Goal: Information Seeking & Learning: Learn about a topic

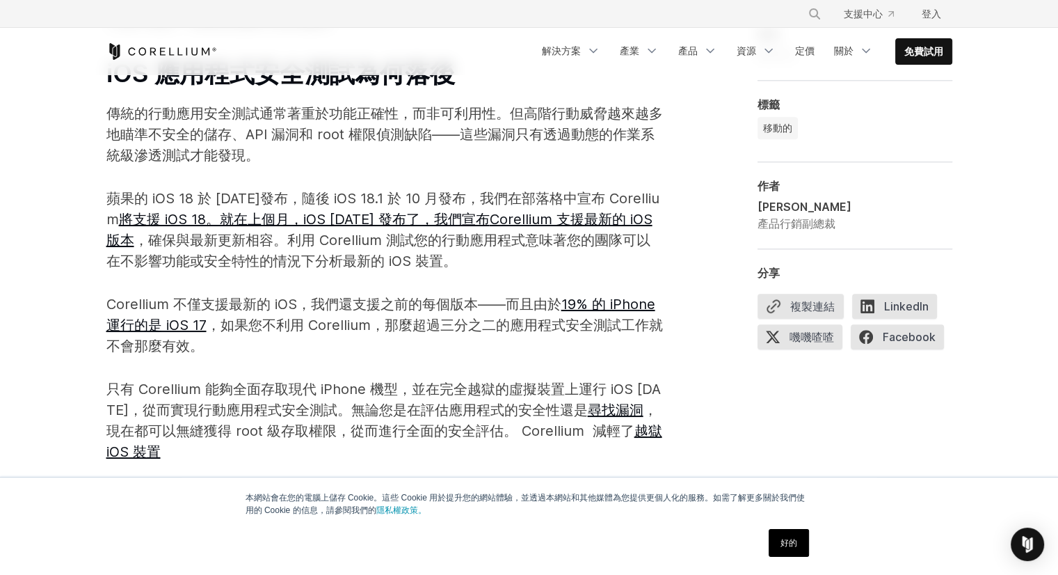
click at [969, 191] on div "正如百貨公司老闆約翰·沃納梅克（John Wanamaker）所言，廣告界有一句名言：“我花在廣告上的錢有一半被浪費了，問題是我不知道是哪一半。” 同樣的問題…" at bounding box center [529, 476] width 891 height 1248
click at [785, 420] on div "**********" at bounding box center [855, 431] width 195 height 1159
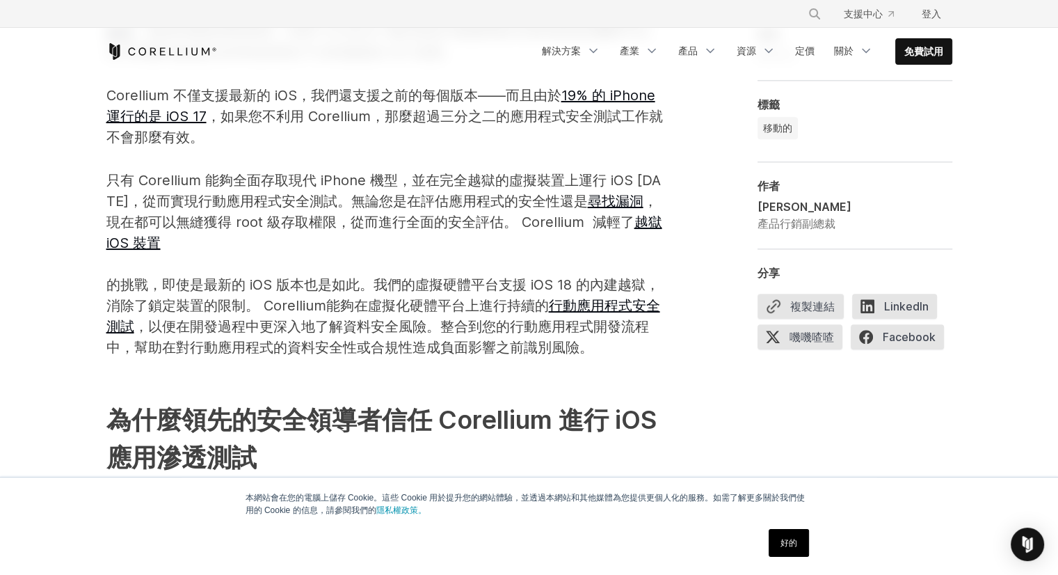
scroll to position [1580, 0]
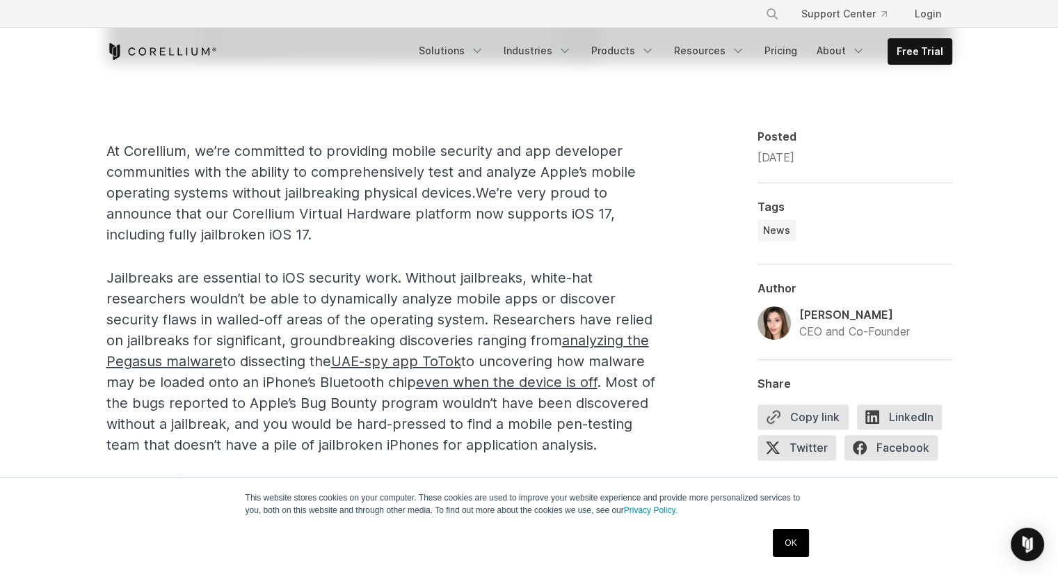
scroll to position [766, 0]
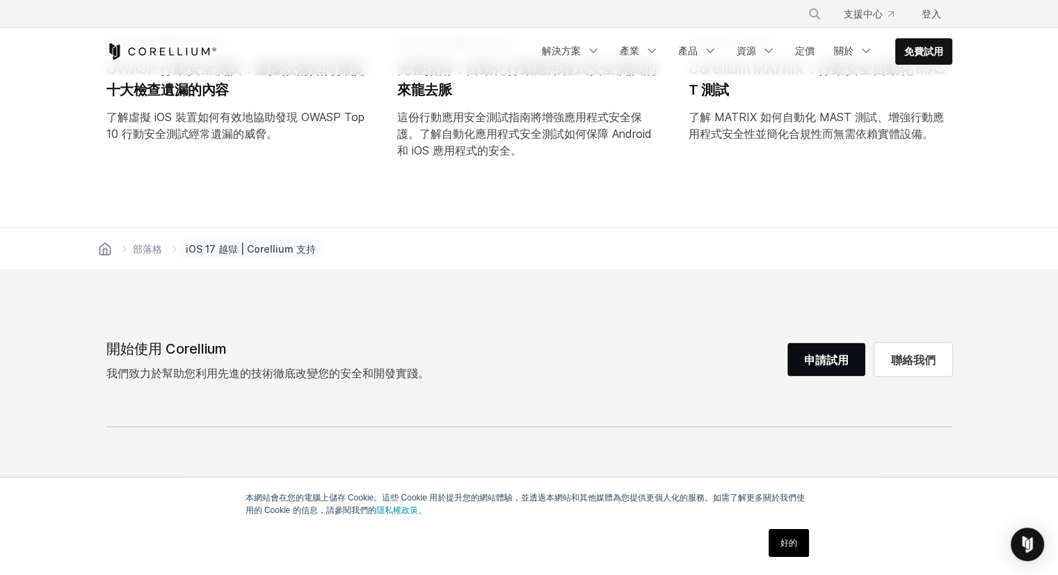
scroll to position [2644, 0]
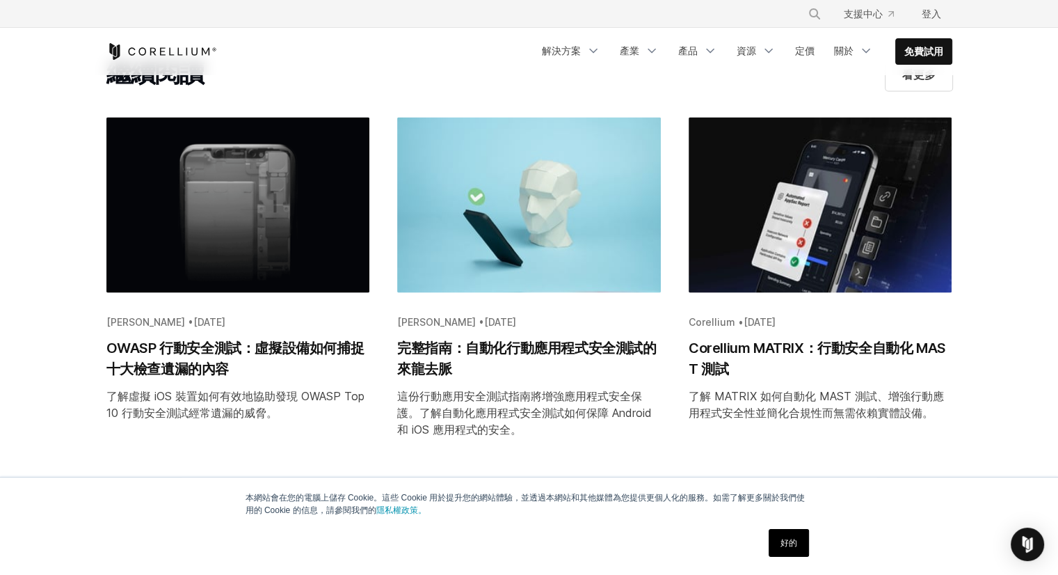
click at [782, 232] on img "部落格文章摘要：Corellium MATRIX：行動安全自動化 MAST 測試" at bounding box center [821, 204] width 264 height 175
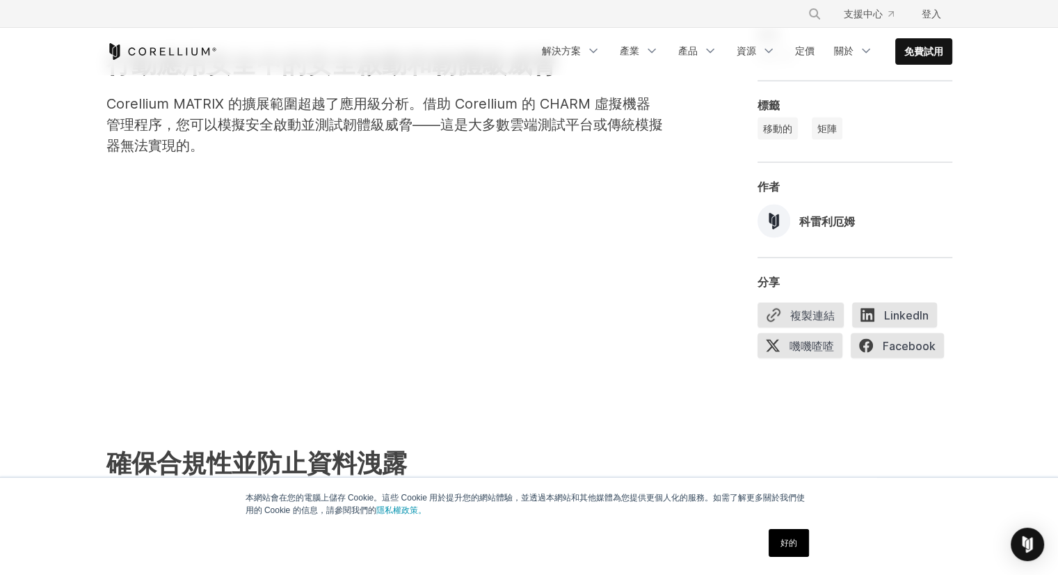
scroll to position [2784, 0]
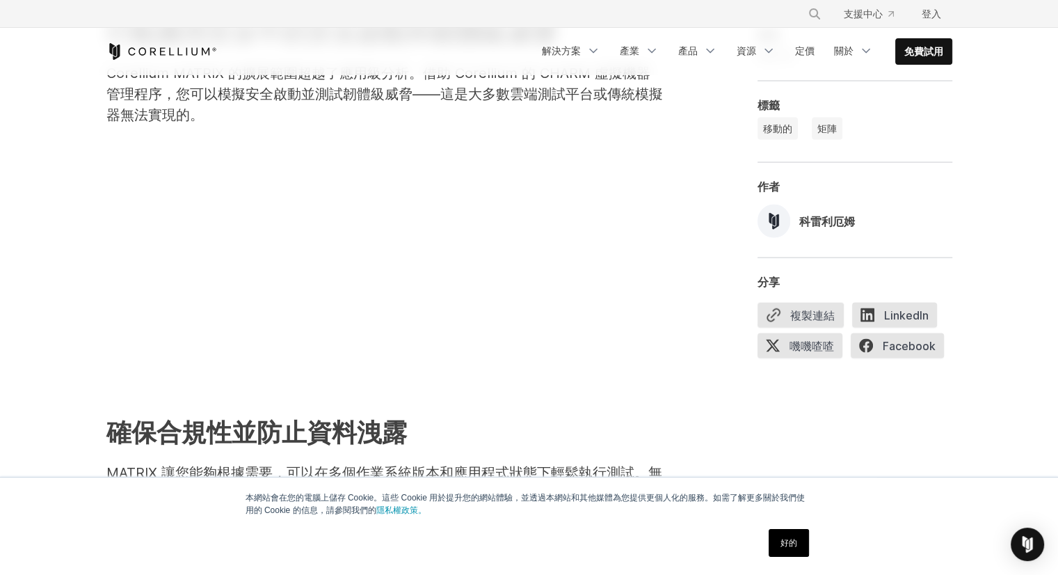
click at [784, 544] on font "好的" at bounding box center [789, 543] width 17 height 10
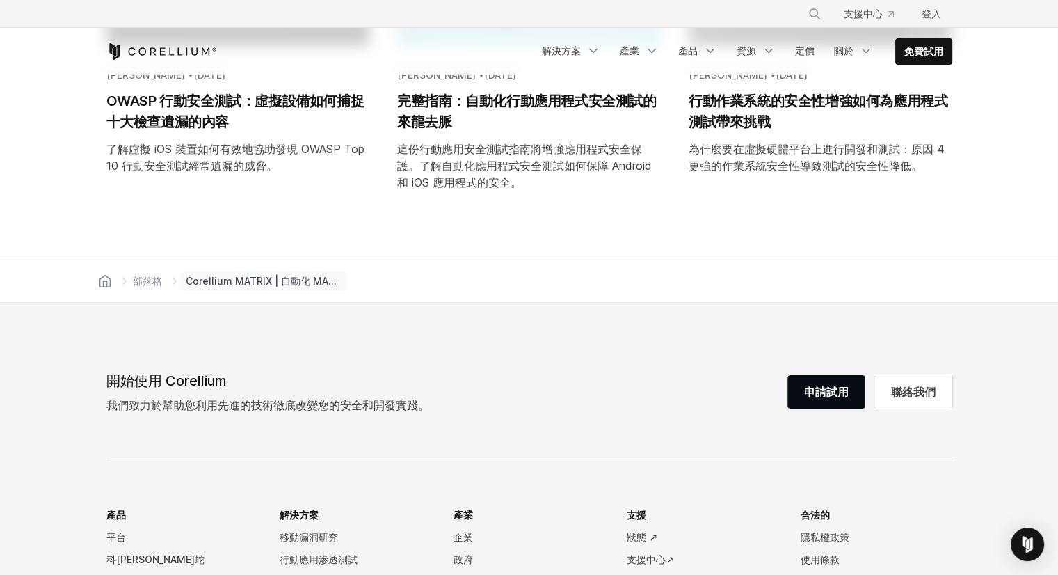
scroll to position [4663, 0]
